Goal: Navigation & Orientation: Find specific page/section

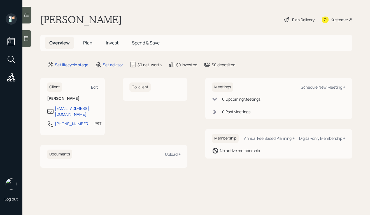
click at [323, 17] on icon at bounding box center [325, 20] width 7 height 6
